Goal: Check status: Check status

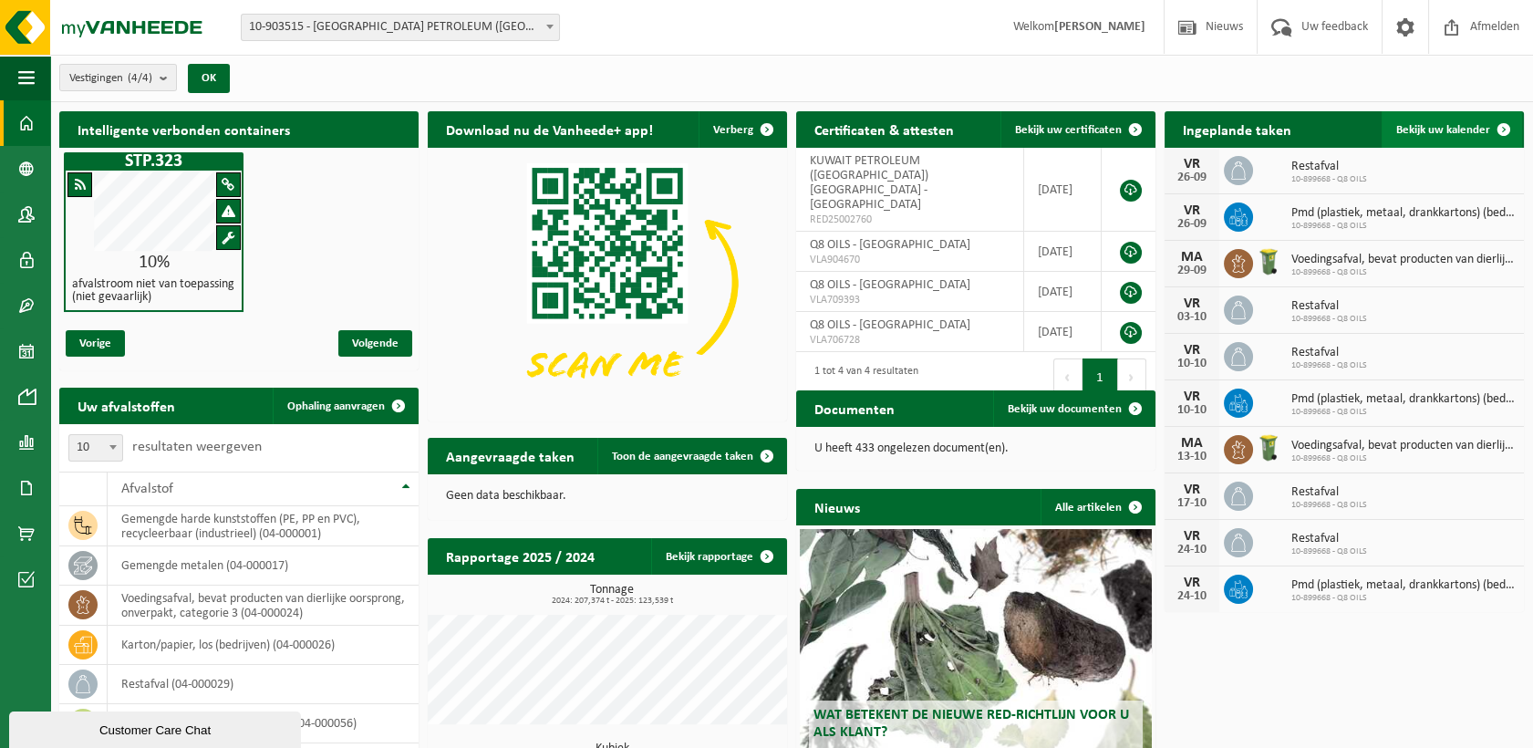
click at [1271, 128] on span "Bekijk uw kalender" at bounding box center [1443, 130] width 94 height 12
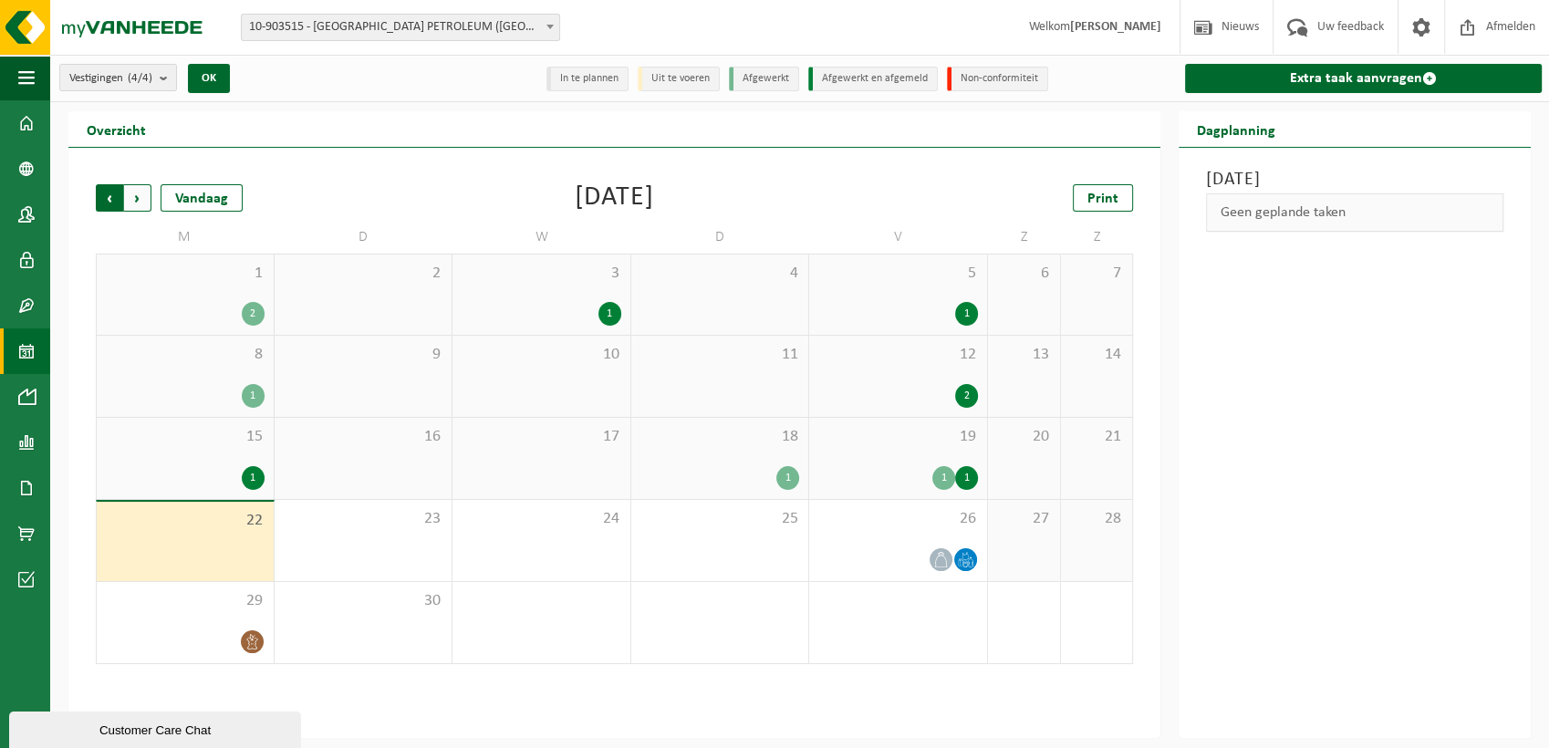
click at [131, 205] on span "Volgende" at bounding box center [137, 197] width 27 height 27
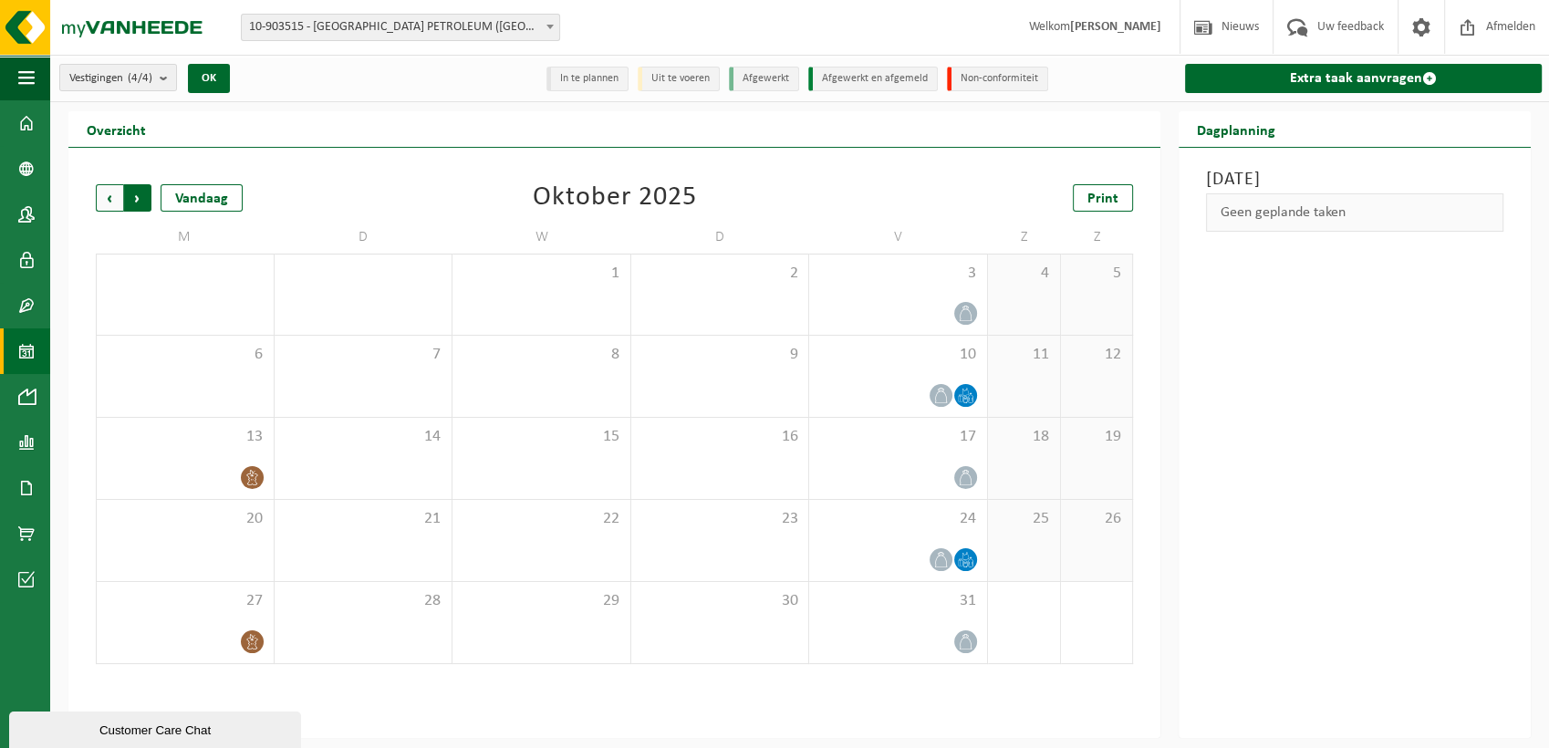
click at [104, 201] on span "Vorige" at bounding box center [109, 197] width 27 height 27
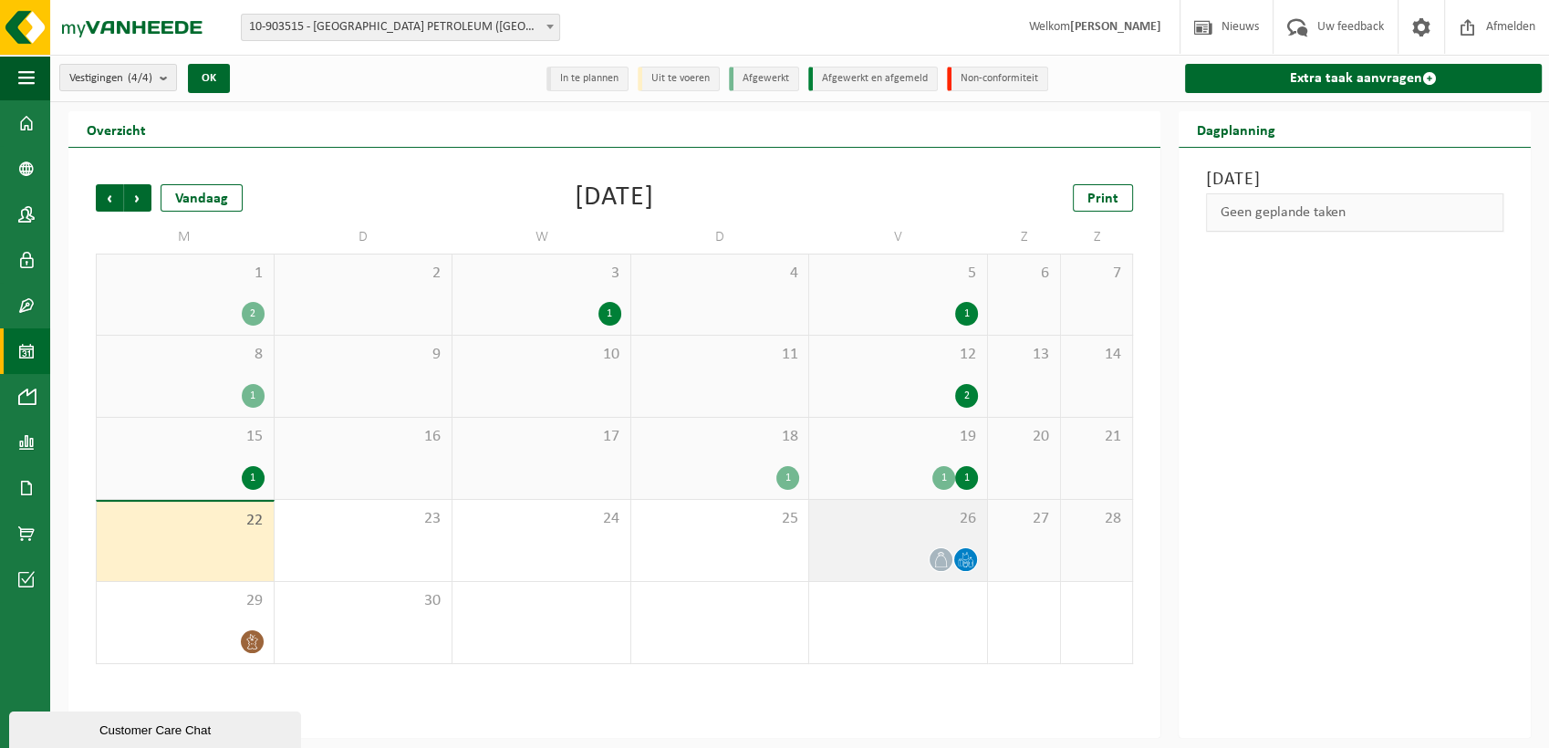
click at [873, 527] on span "26" at bounding box center [898, 519] width 160 height 20
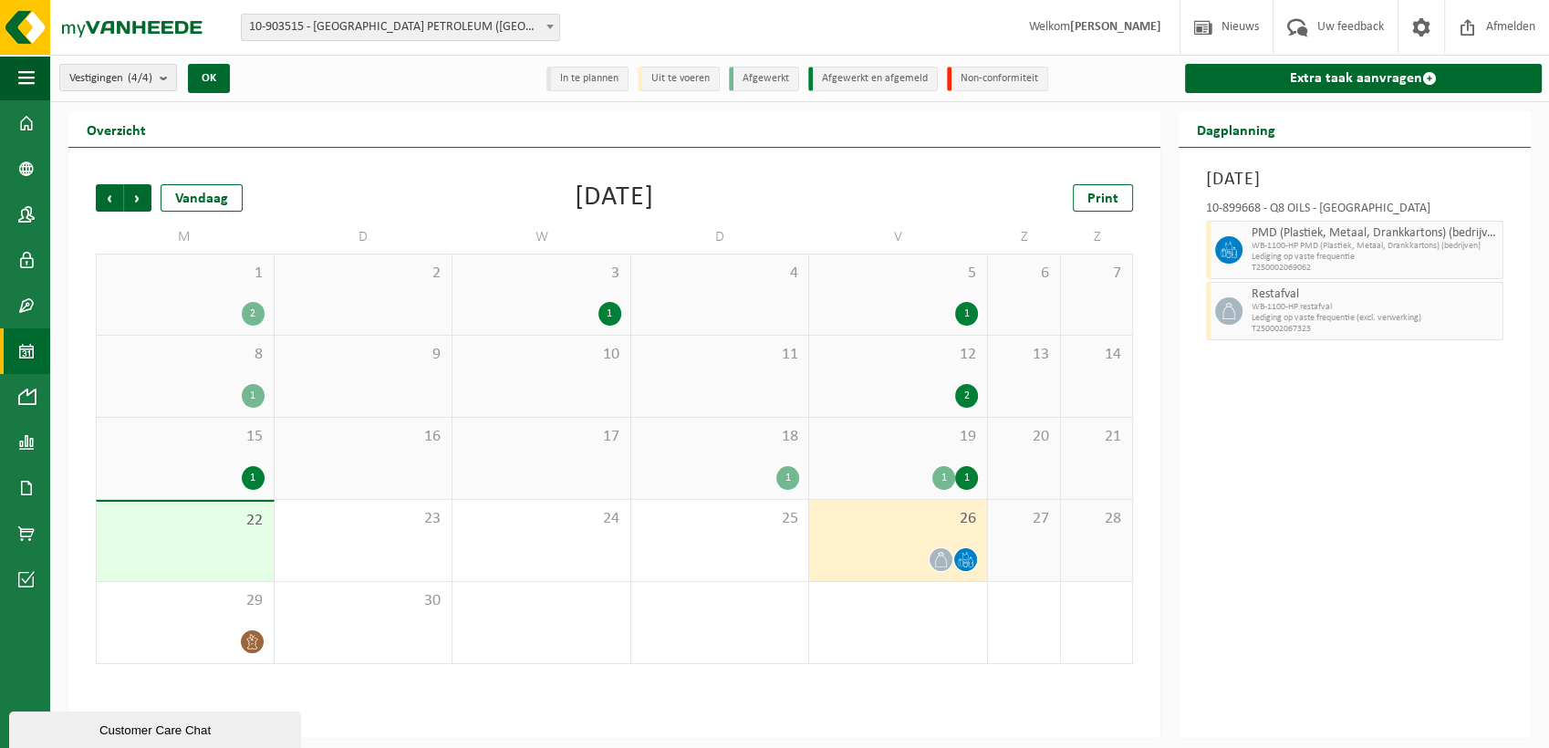
click at [913, 450] on div "19 1 1" at bounding box center [898, 458] width 178 height 81
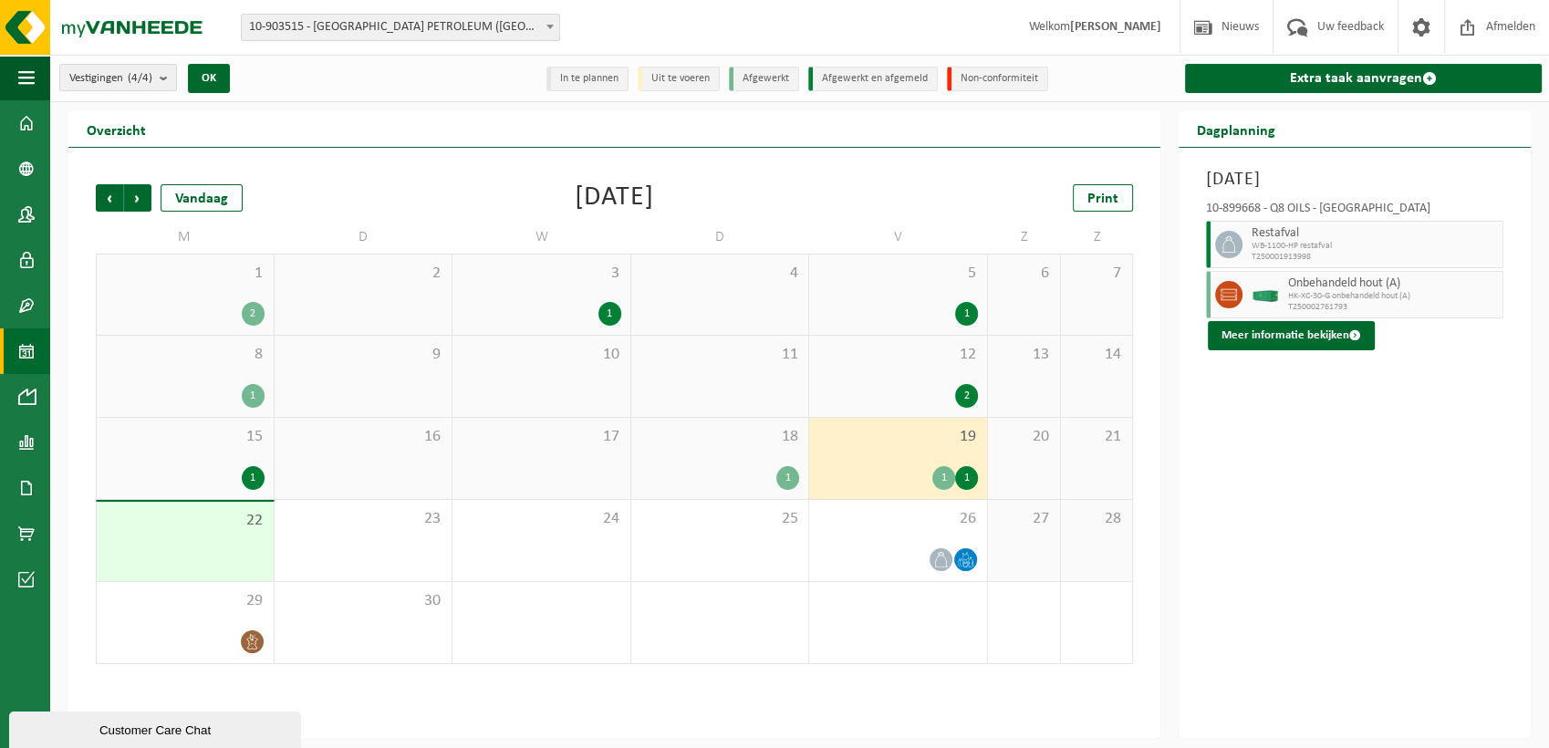
click at [913, 377] on div "12 2" at bounding box center [898, 376] width 178 height 81
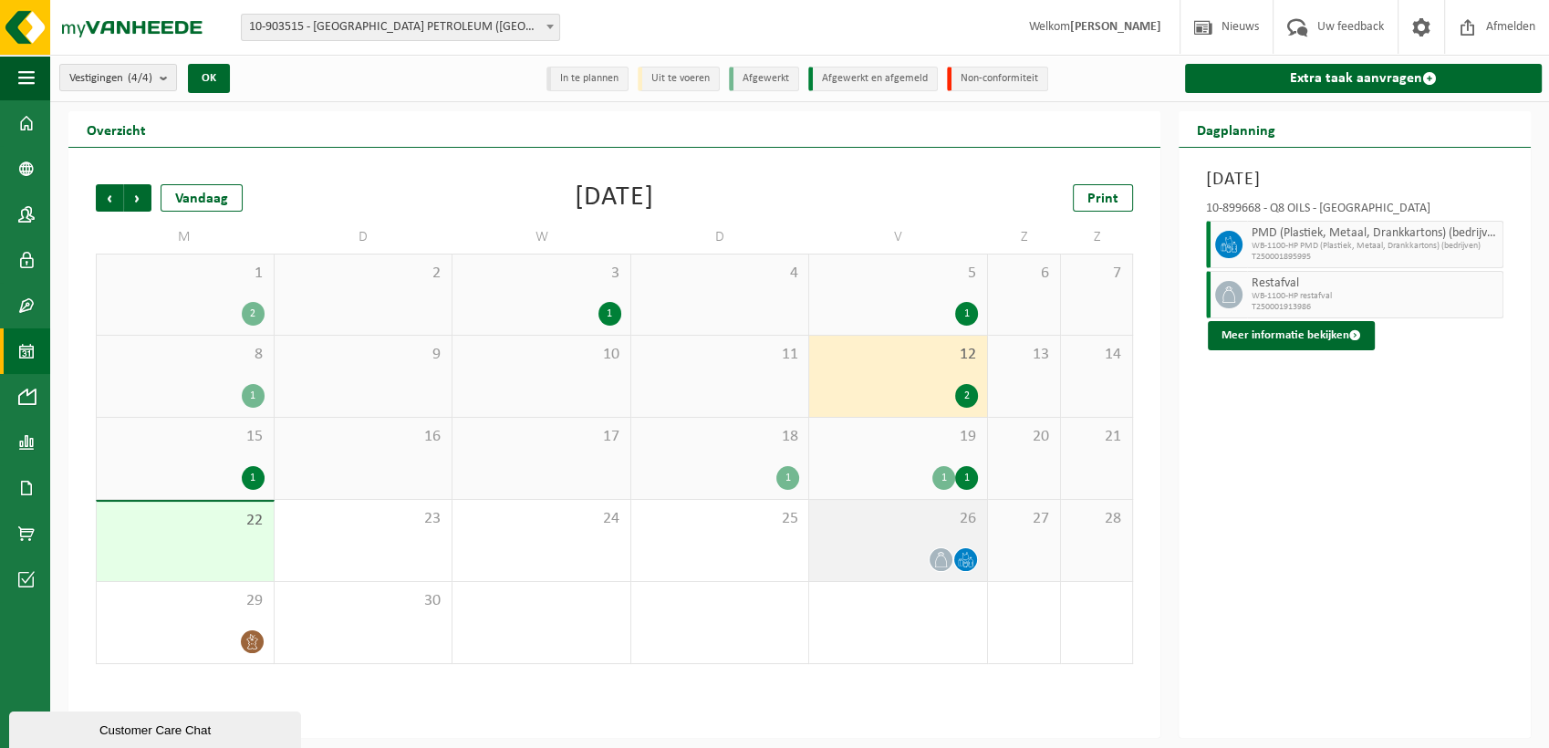
click at [877, 536] on div "26" at bounding box center [898, 540] width 178 height 81
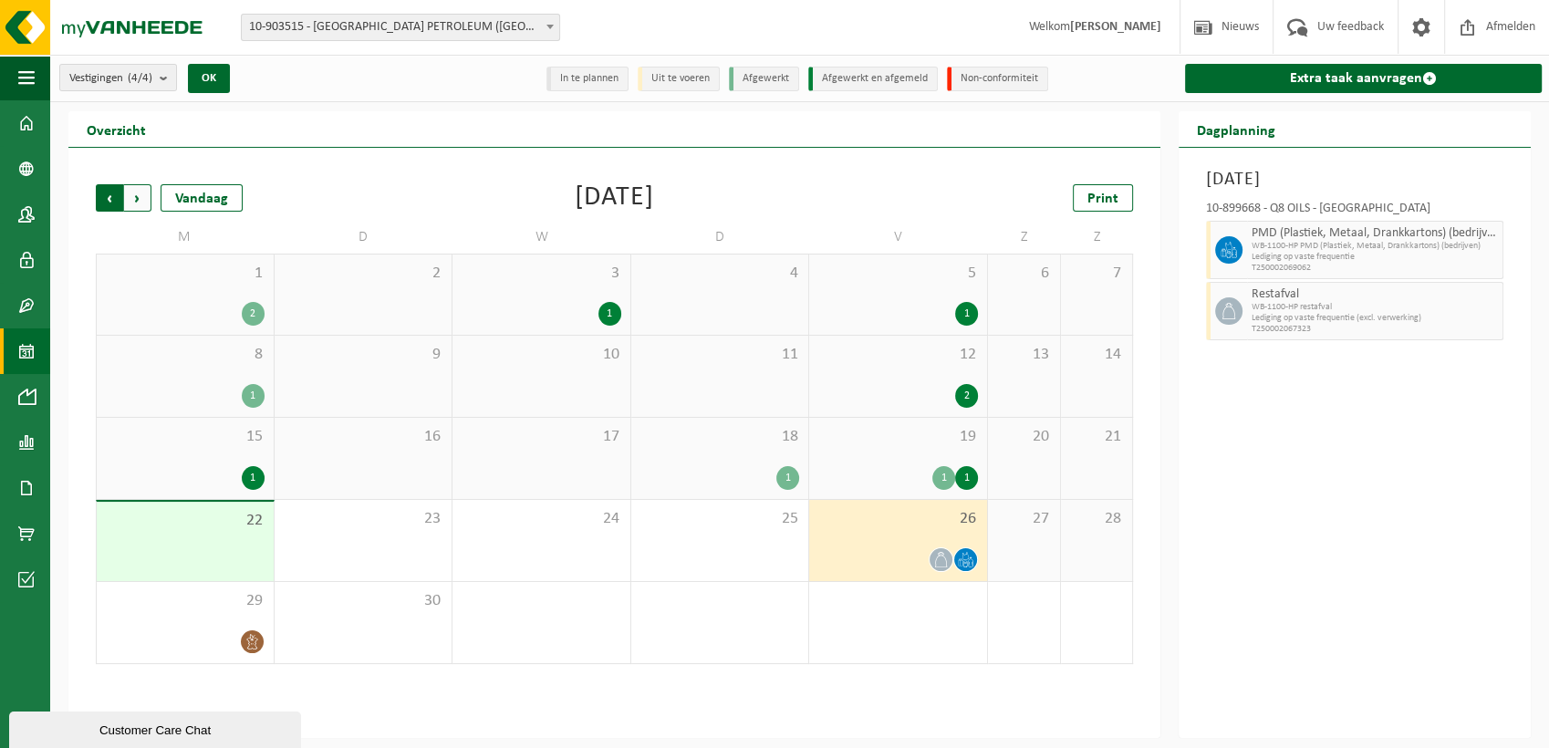
click at [146, 206] on span "Volgende" at bounding box center [137, 197] width 27 height 27
